Goal: Task Accomplishment & Management: Manage account settings

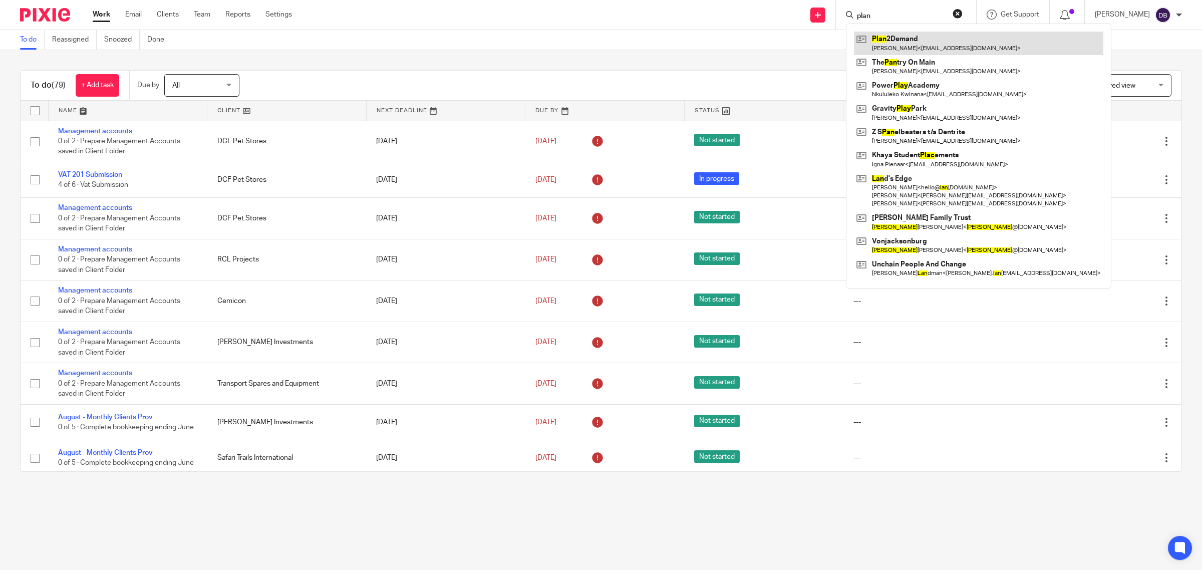
type input "plan"
click at [935, 36] on link at bounding box center [978, 43] width 249 height 23
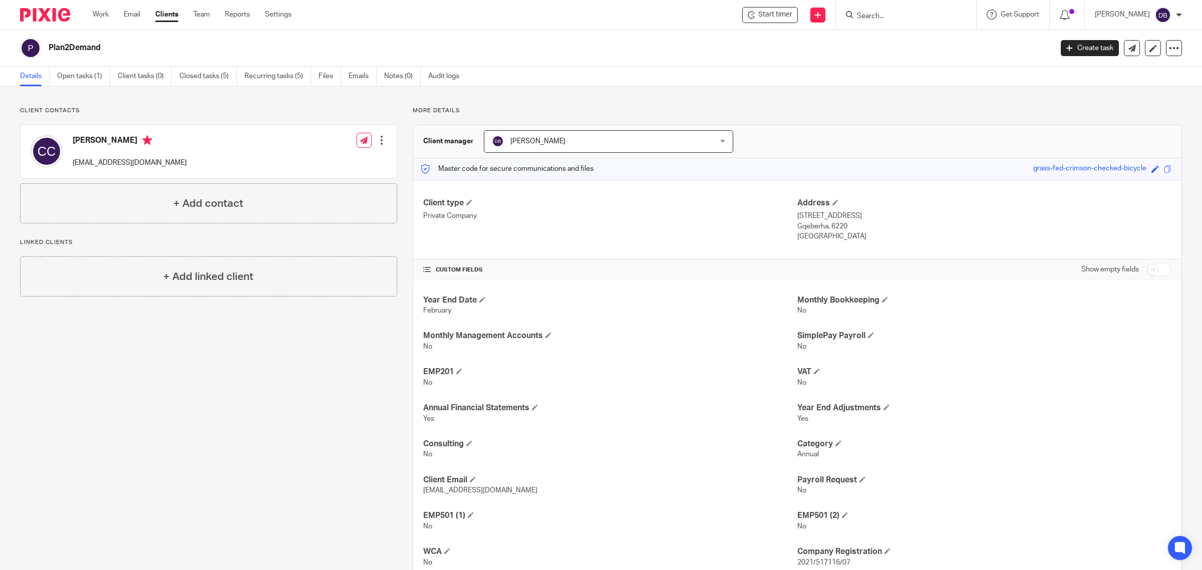
click at [378, 139] on div at bounding box center [382, 140] width 10 height 10
click at [322, 163] on link "Edit contact" at bounding box center [334, 163] width 96 height 15
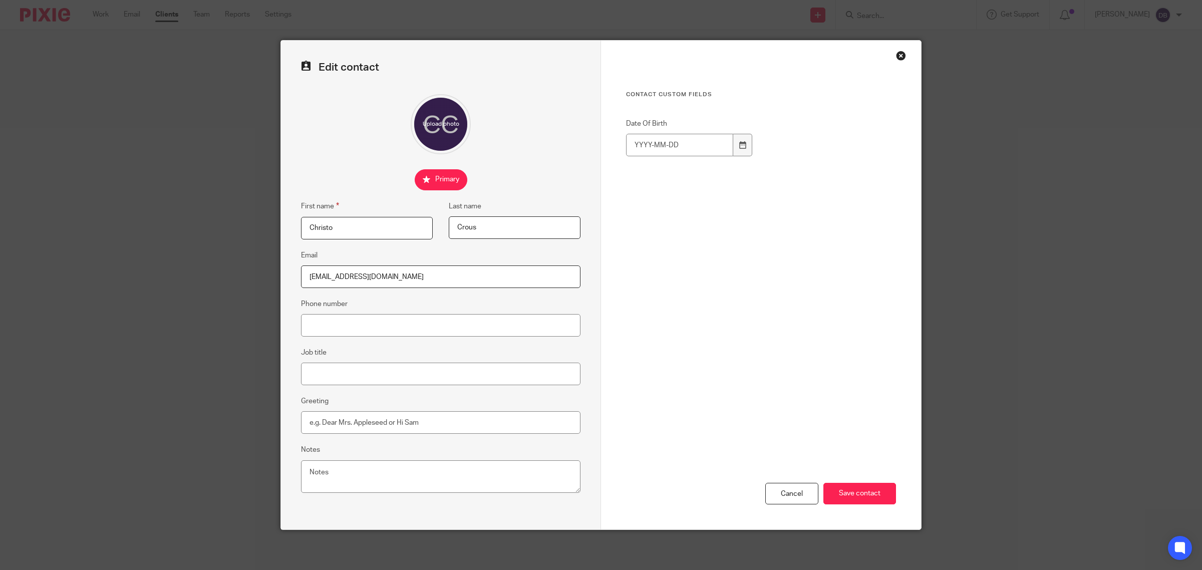
drag, startPoint x: 386, startPoint y: 279, endPoint x: 299, endPoint y: 282, distance: 87.7
click at [301, 282] on input "[EMAIL_ADDRESS][DOMAIN_NAME]" at bounding box center [441, 277] width 280 height 23
paste input "hrous@gmail.com"
type input "christo.chrous@gmail.com"
click at [862, 501] on input "Save contact" at bounding box center [860, 494] width 73 height 22
